Goal: Task Accomplishment & Management: Manage account settings

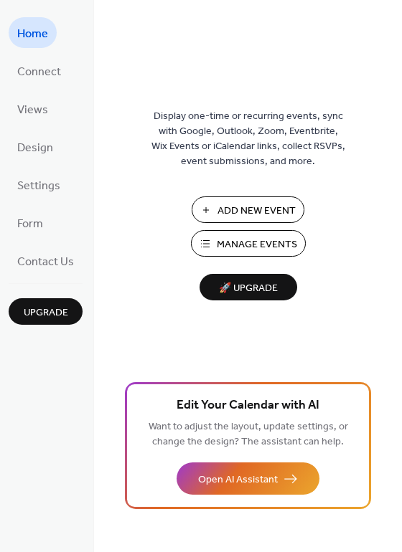
click at [239, 232] on button "Manage Events" at bounding box center [248, 243] width 115 height 27
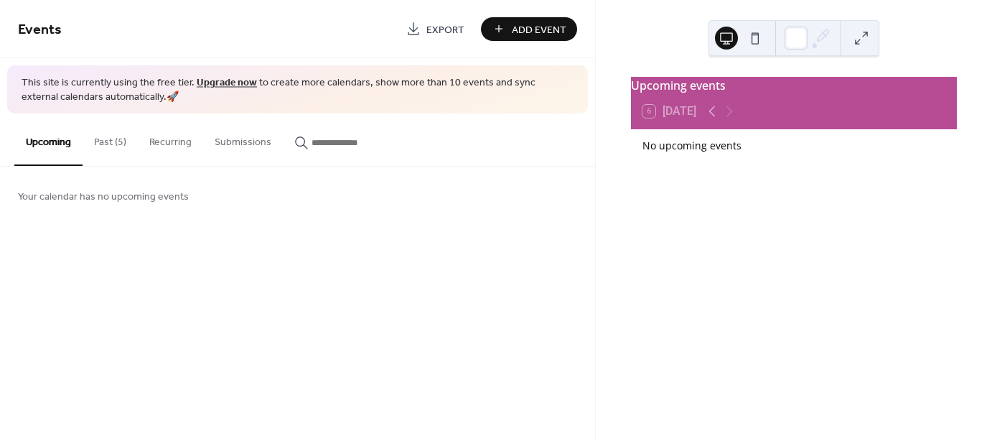
click at [125, 137] on button "Past (5)" at bounding box center [110, 138] width 55 height 51
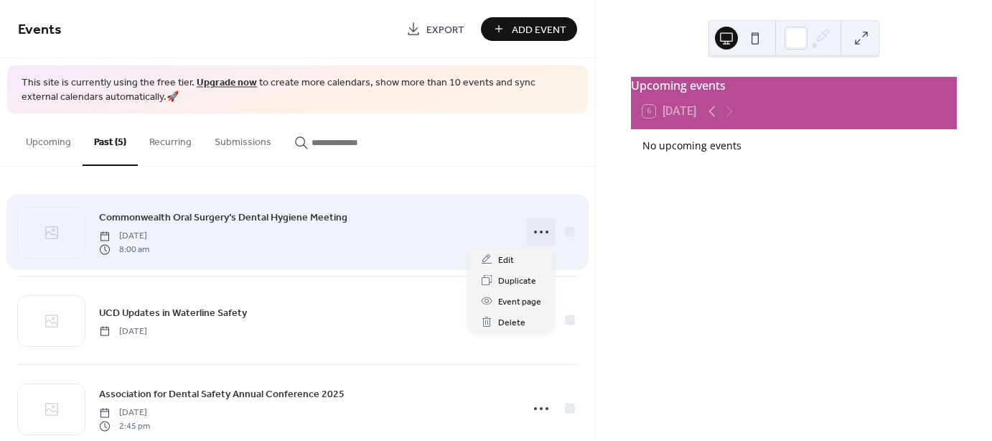
click at [538, 236] on icon at bounding box center [541, 231] width 23 height 23
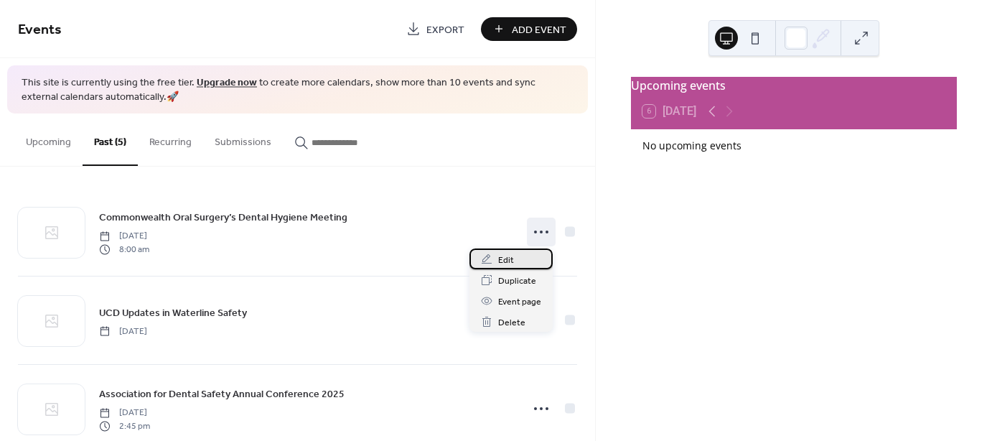
click at [518, 259] on div "Edit" at bounding box center [510, 258] width 83 height 21
